Goal: Task Accomplishment & Management: Use online tool/utility

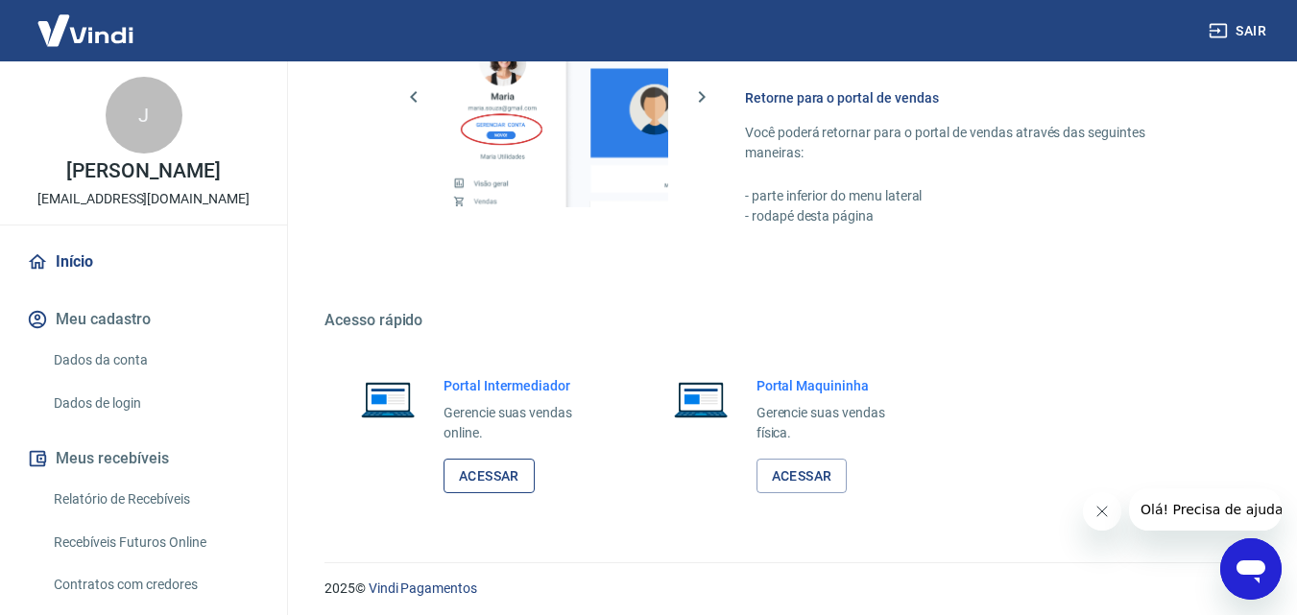
scroll to position [1159, 0]
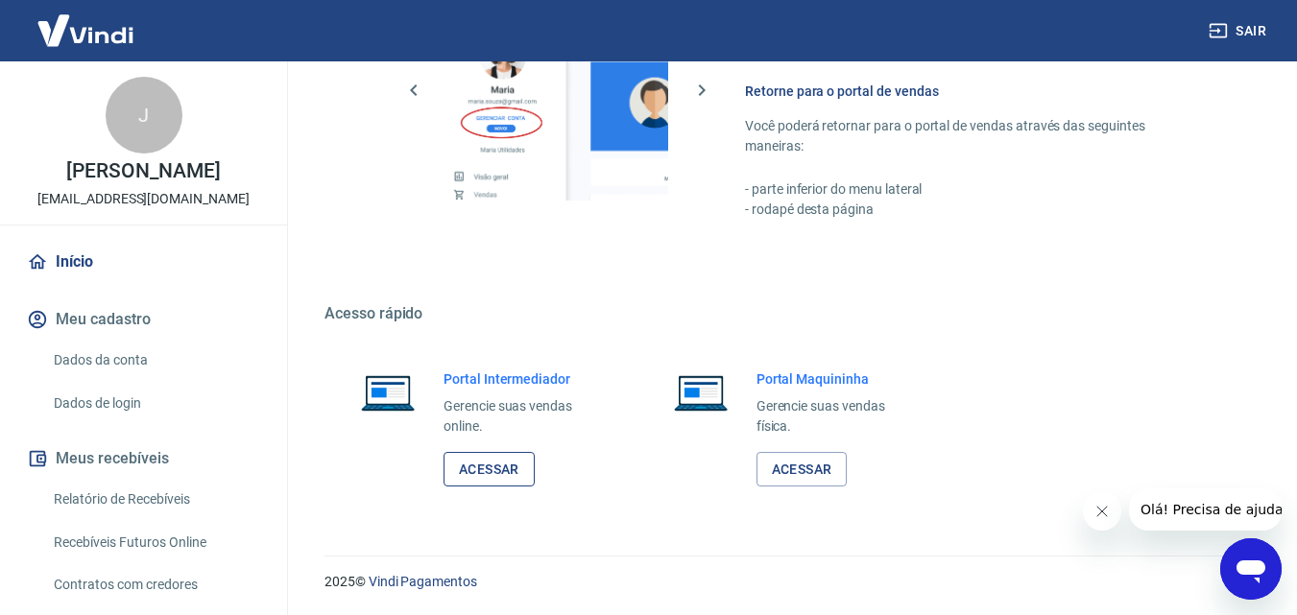
click at [510, 459] on link "Acessar" at bounding box center [489, 470] width 91 height 36
click at [191, 499] on link "Relatório de Recebíveis" at bounding box center [155, 499] width 218 height 39
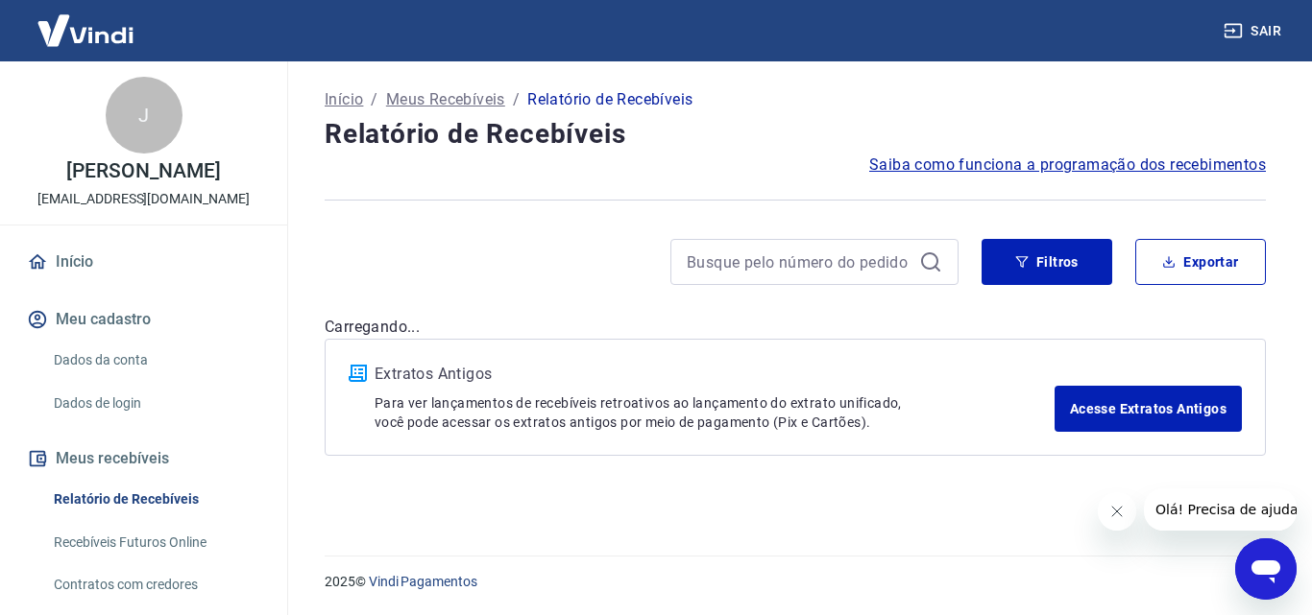
drag, startPoint x: 1122, startPoint y: 512, endPoint x: 1472, endPoint y: 927, distance: 542.4
click at [1122, 512] on icon "Fechar mensagem da empresa" at bounding box center [1115, 511] width 15 height 15
